Goal: Transaction & Acquisition: Obtain resource

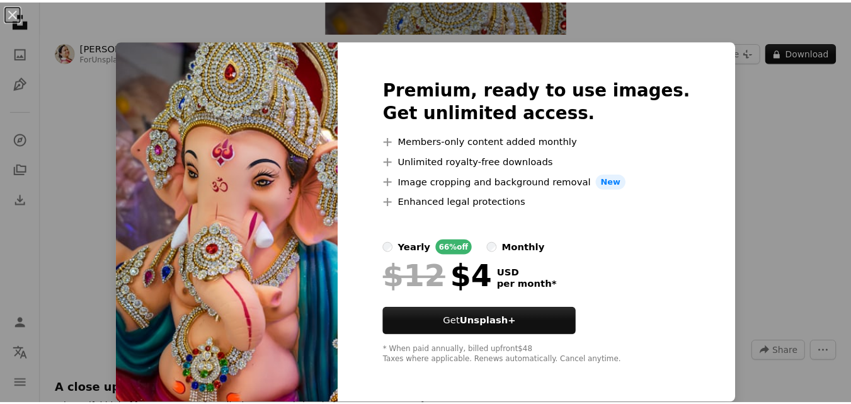
scroll to position [126, 0]
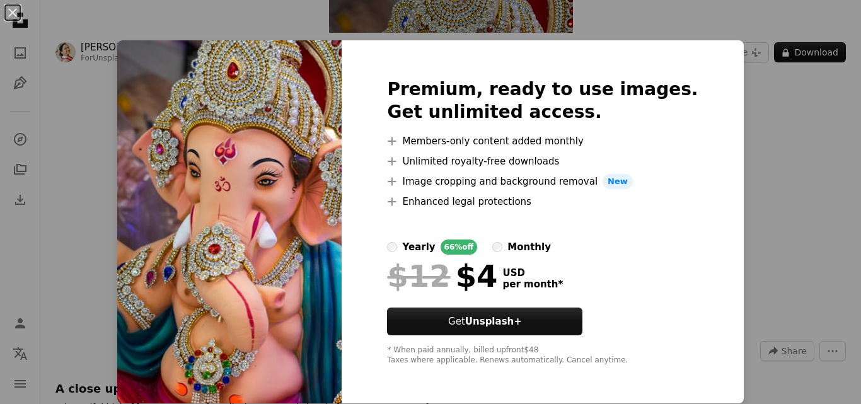
click at [748, 148] on div "An X shape Premium, ready to use images. Get unlimited access. A plus sign Memb…" at bounding box center [430, 202] width 861 height 404
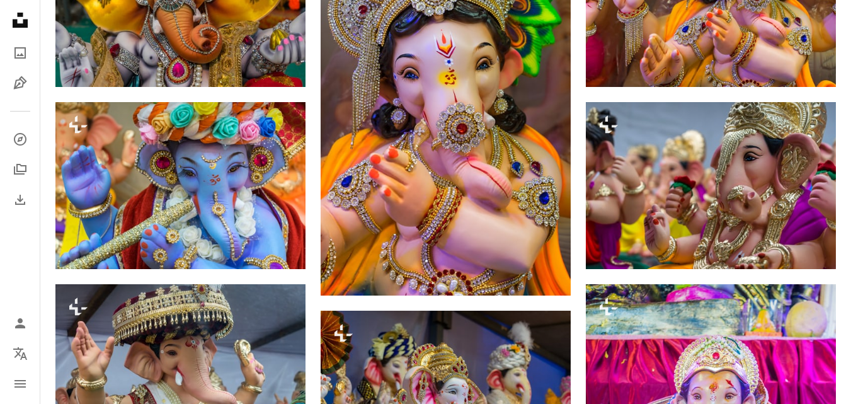
scroll to position [1094, 0]
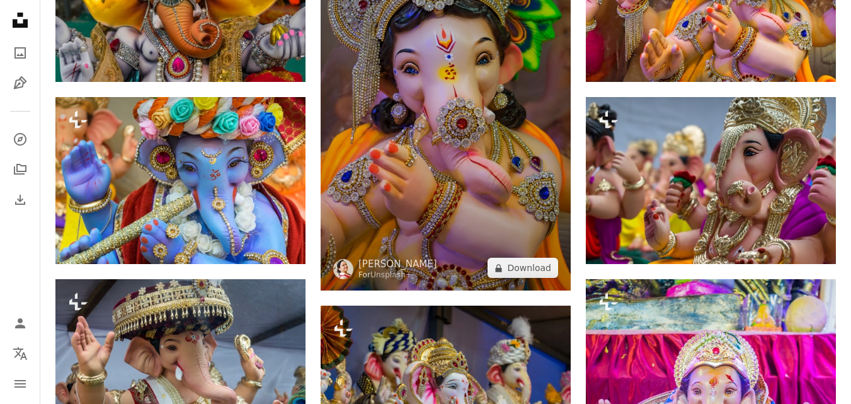
click at [488, 211] on img at bounding box center [446, 104] width 250 height 376
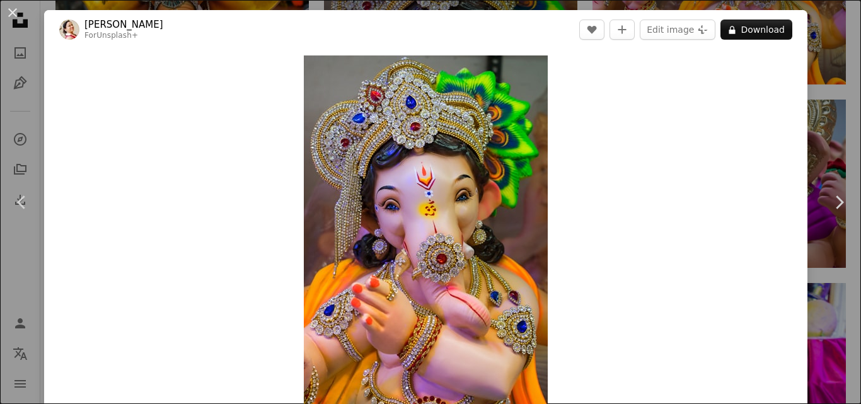
click at [826, 22] on div "An X shape Chevron left Chevron right [PERSON_NAME] For Unsplash+ A heart A plu…" at bounding box center [430, 202] width 861 height 404
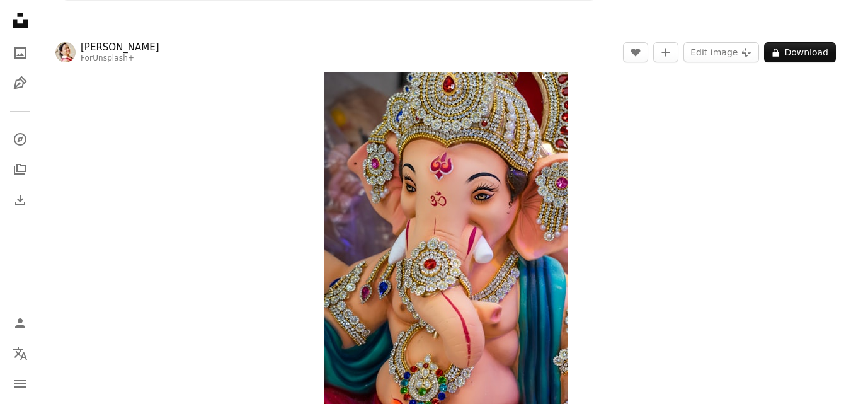
scroll to position [23, 0]
